Goal: Task Accomplishment & Management: Contribute content

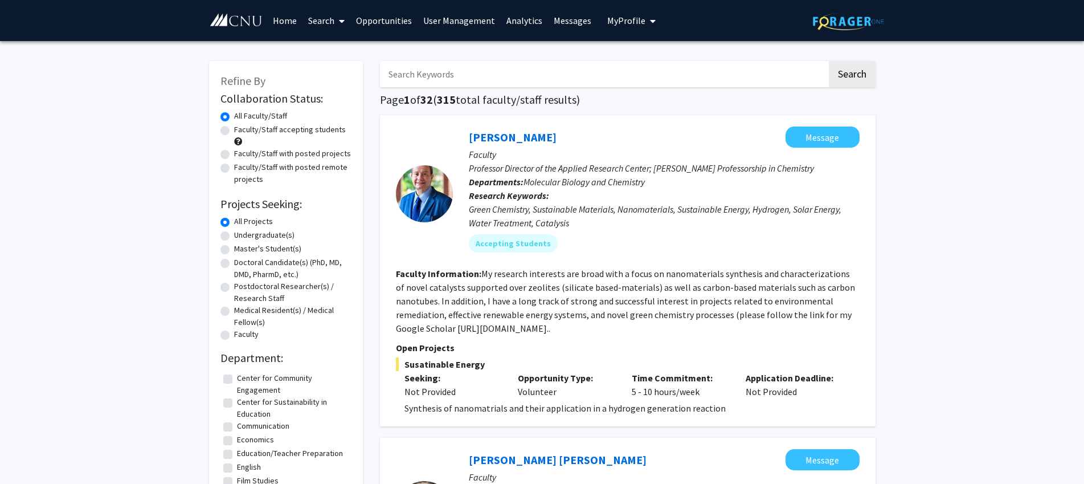
click at [390, 26] on link "Opportunities" at bounding box center [383, 21] width 67 height 40
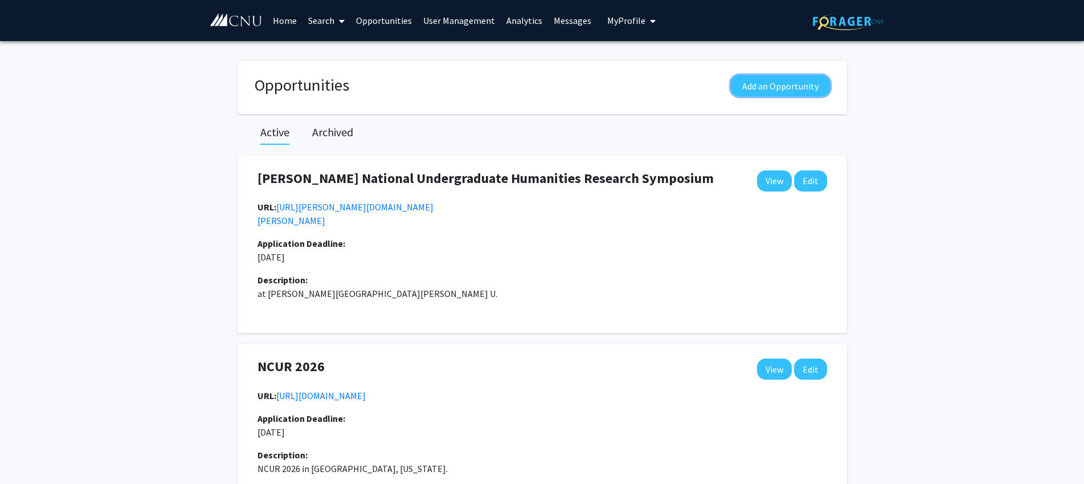
click at [774, 84] on button "Add an Opportunity" at bounding box center [780, 85] width 99 height 21
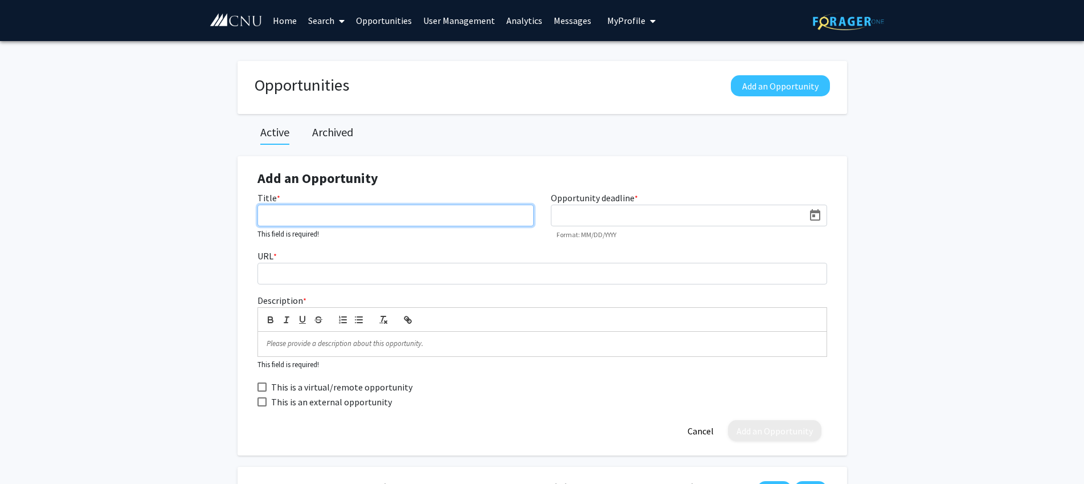
click at [432, 220] on input "Title *" at bounding box center [396, 216] width 276 height 22
type input "Second Annual Posters in [GEOGRAPHIC_DATA]"
click at [815, 216] on icon "Open calendar" at bounding box center [815, 214] width 10 height 11
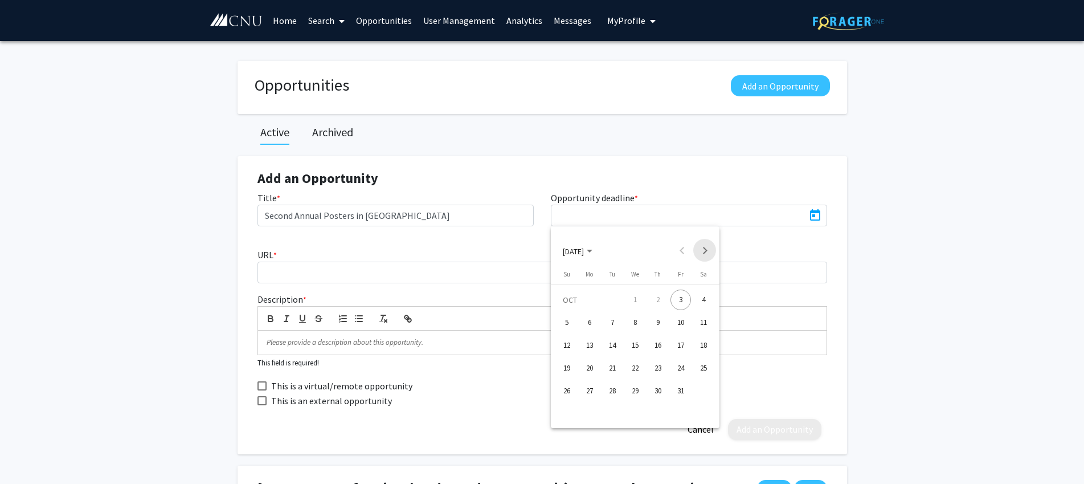
click at [707, 250] on button "Next month" at bounding box center [704, 250] width 23 height 23
drag, startPoint x: 593, startPoint y: 317, endPoint x: 583, endPoint y: 318, distance: 9.7
click at [593, 317] on div "1" at bounding box center [589, 322] width 21 height 21
type input "[DATE]"
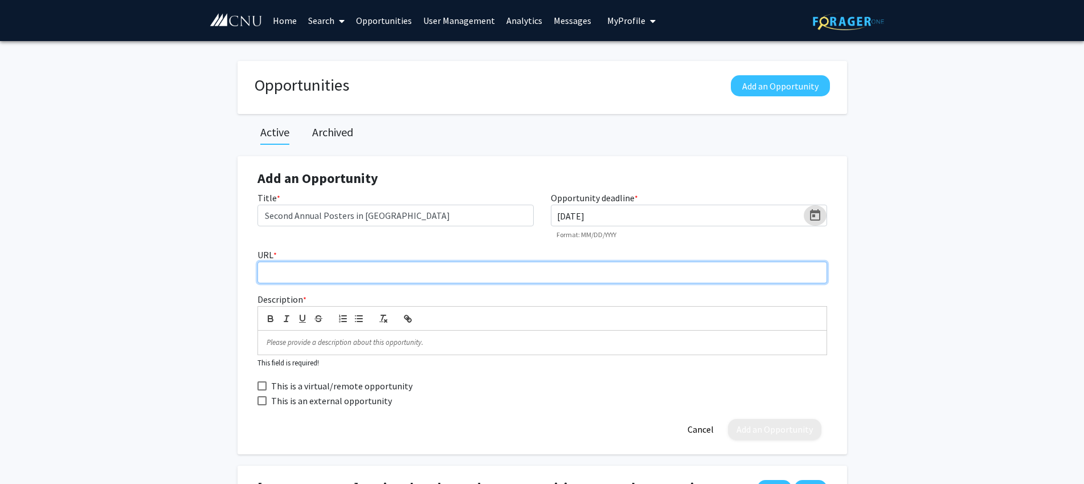
click at [331, 275] on input "URL *" at bounding box center [543, 272] width 570 height 22
type input "w"
type input "H"
type input "[URL][DOMAIN_NAME][PERSON_NAME]"
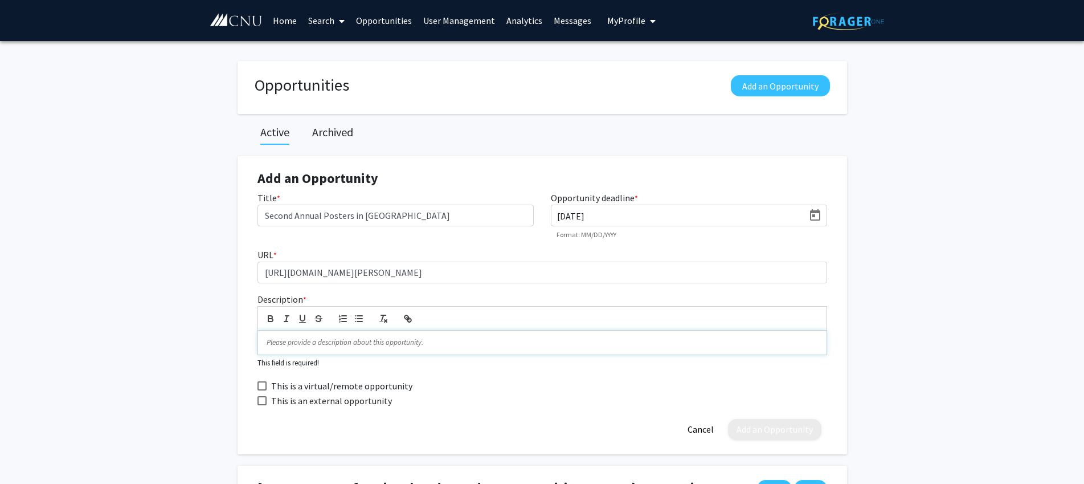
click at [340, 338] on p at bounding box center [542, 342] width 551 height 10
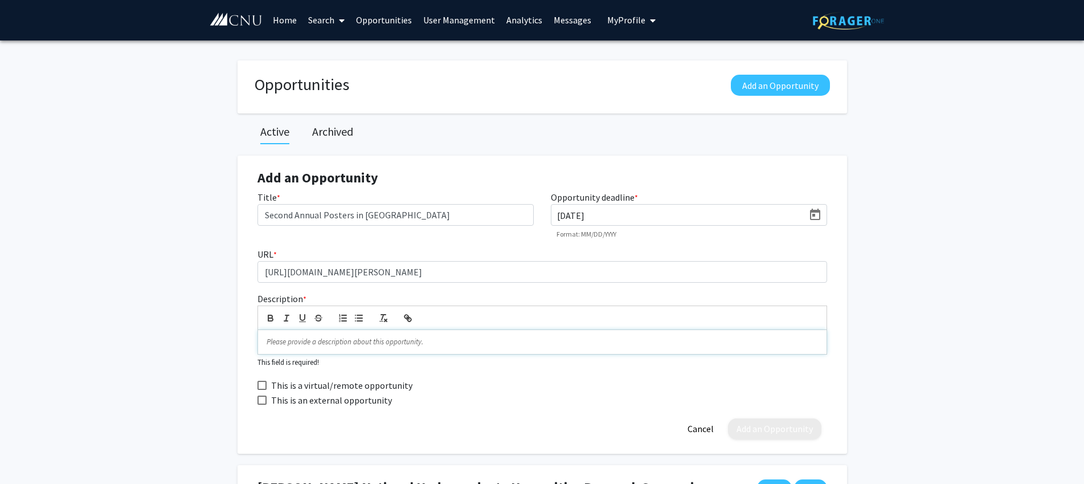
click at [337, 340] on p at bounding box center [542, 342] width 551 height 10
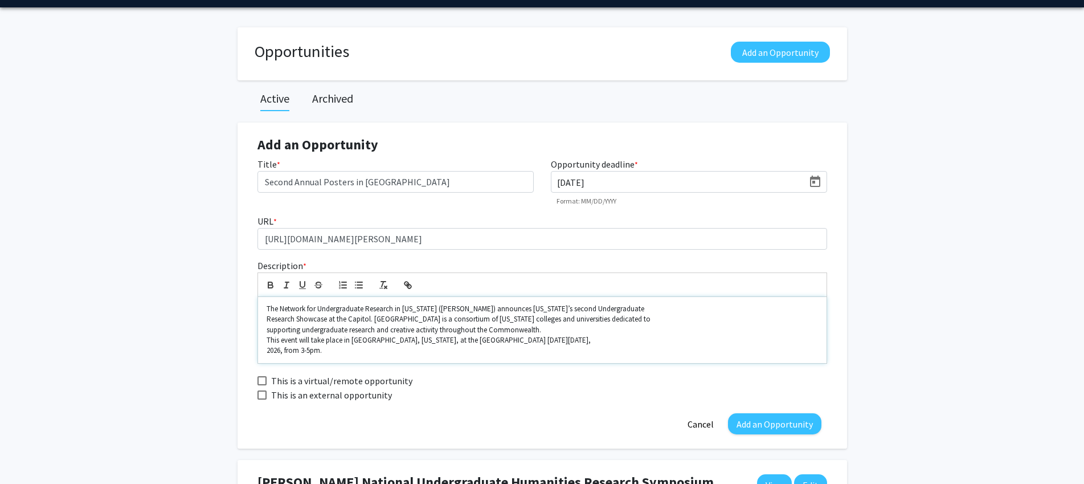
scroll to position [39, 0]
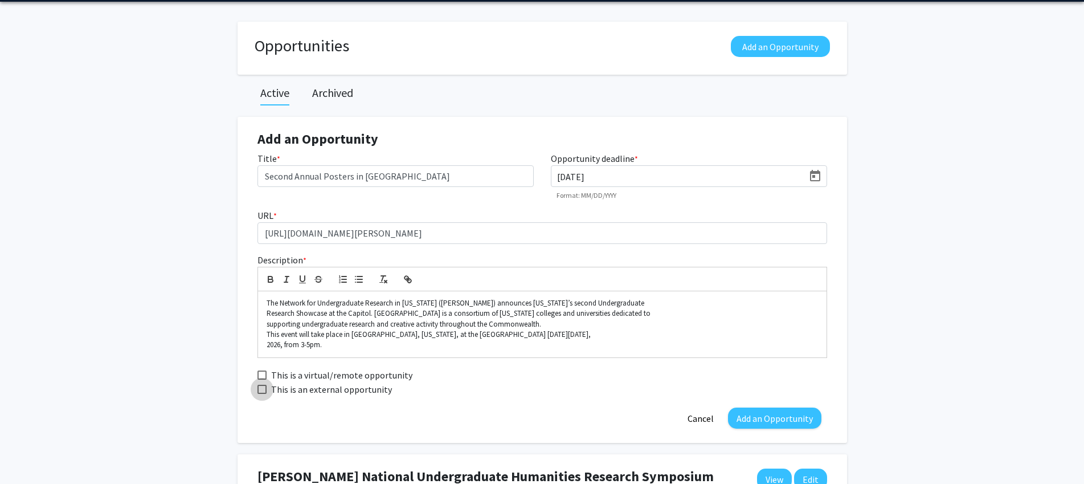
click at [328, 387] on span "This is an external opportunity" at bounding box center [331, 389] width 121 height 14
click at [262, 394] on input "This is an external opportunity" at bounding box center [261, 394] width 1 height 1
checkbox input "true"
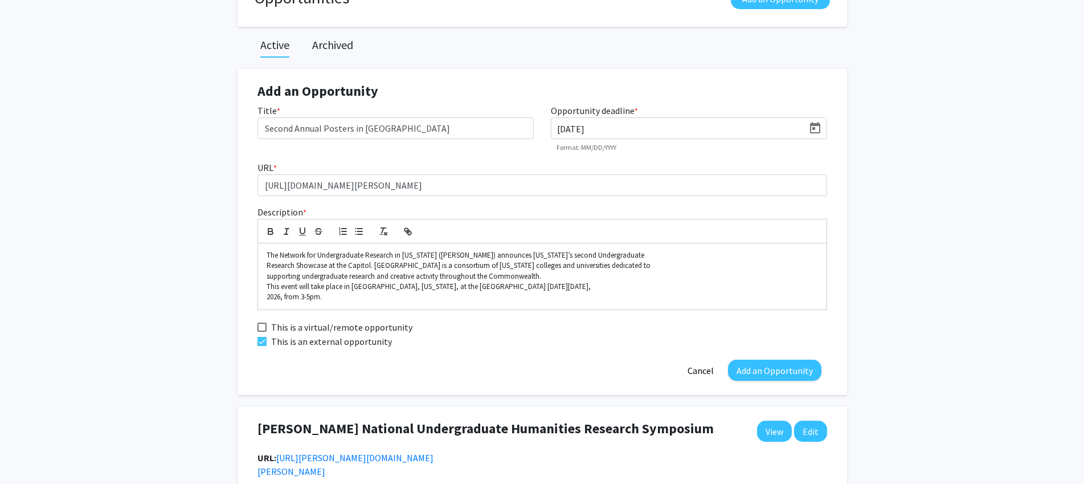
scroll to position [96, 0]
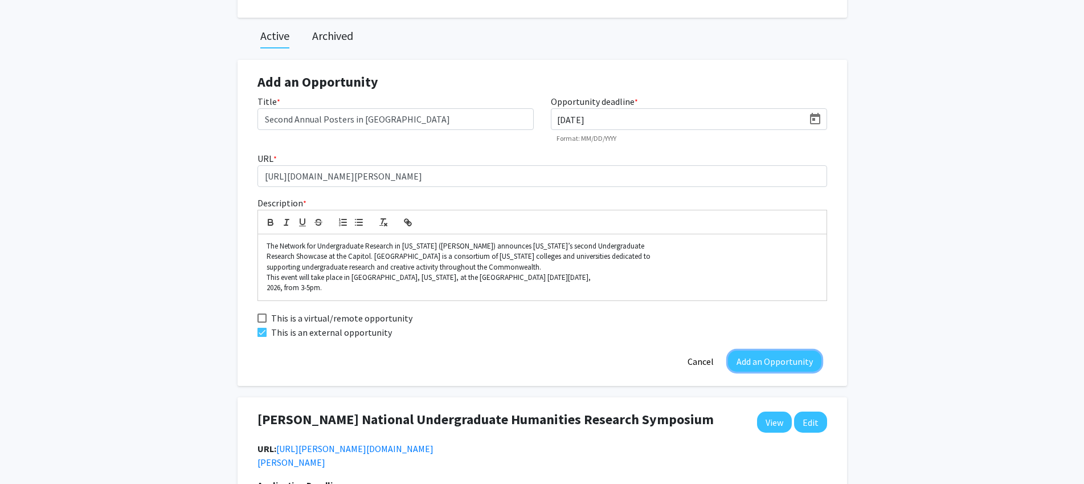
click at [783, 362] on button "Add an Opportunity" at bounding box center [774, 360] width 93 height 21
